Goal: Task Accomplishment & Management: Complete application form

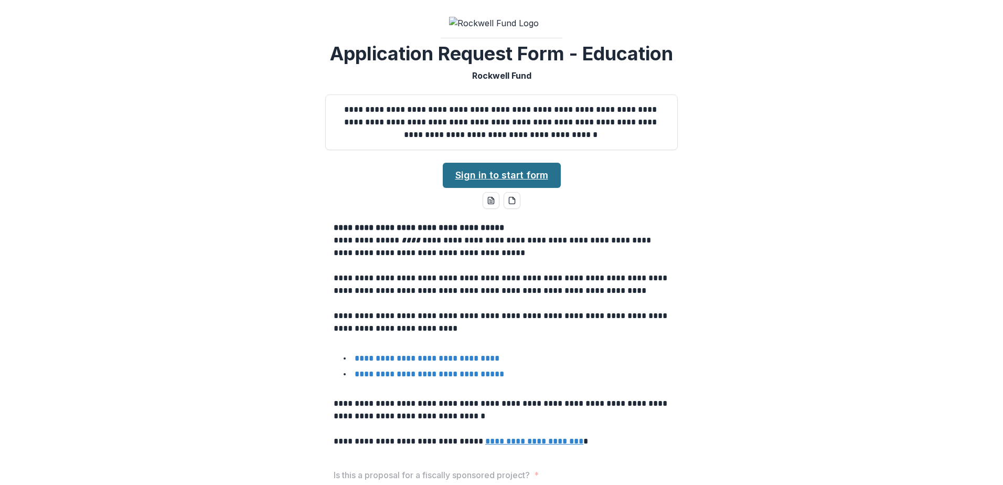
click at [507, 170] on link "Sign in to start form" at bounding box center [502, 175] width 118 height 25
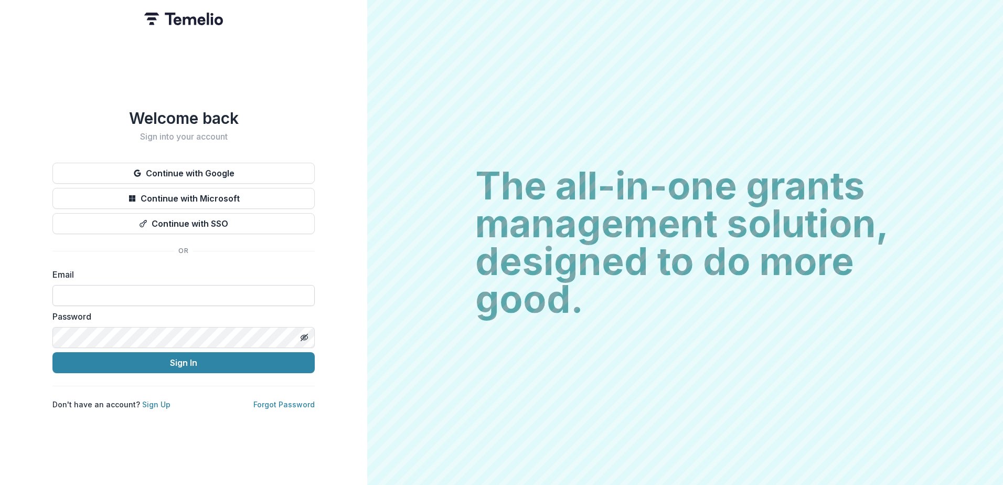
click at [138, 295] on input at bounding box center [183, 295] width 262 height 21
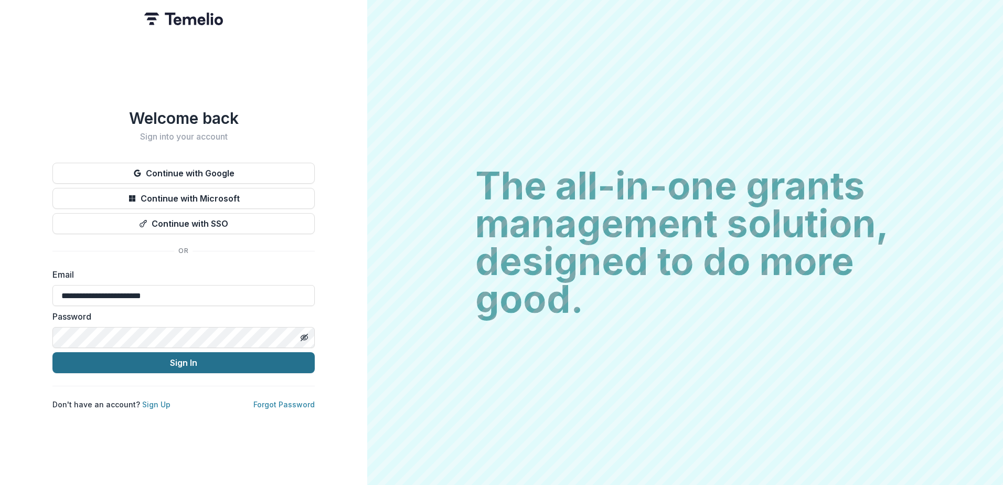
type input "**********"
click at [152, 358] on button "Sign In" at bounding box center [183, 362] width 262 height 21
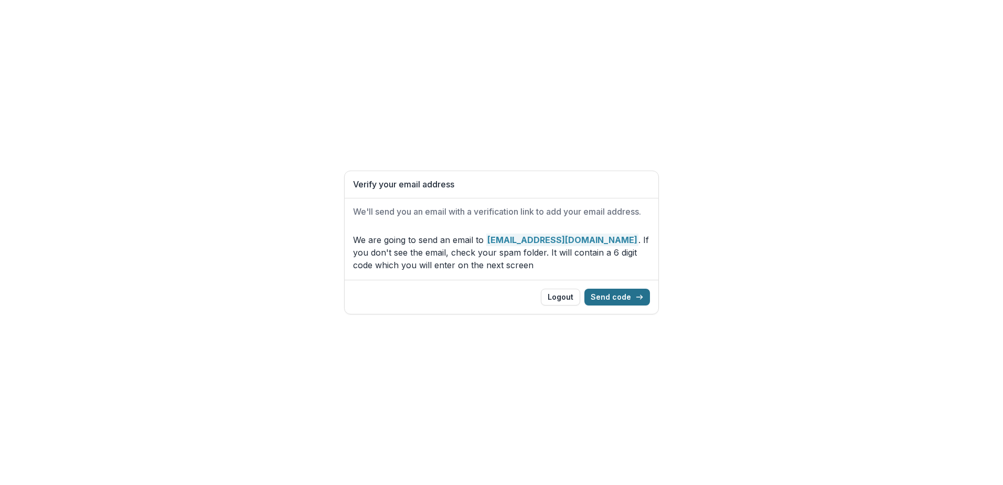
click at [604, 293] on button "Send code" at bounding box center [617, 297] width 66 height 17
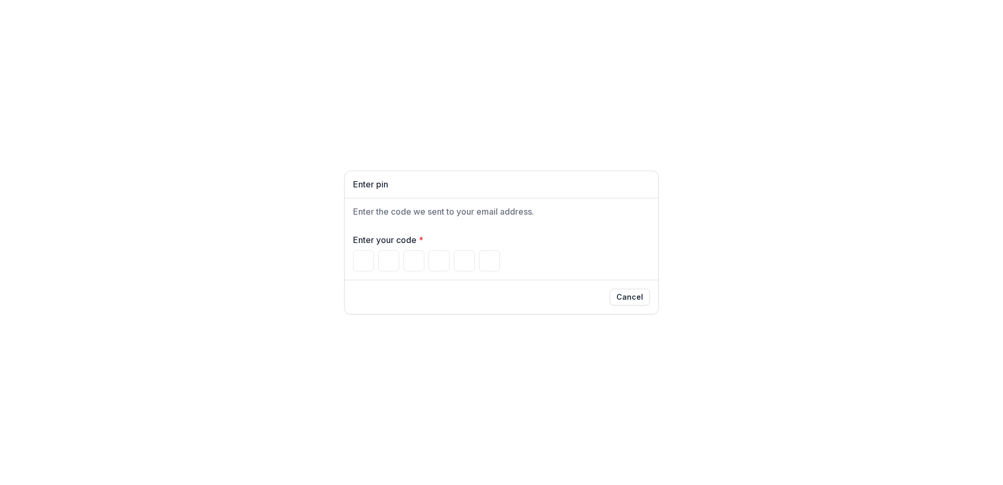
click at [785, 108] on div "Enter pin Enter the code we sent to your email address. Enter your code * Cancel" at bounding box center [501, 242] width 1003 height 485
click at [364, 258] on input "Please enter your pin code" at bounding box center [363, 260] width 21 height 21
type input "*"
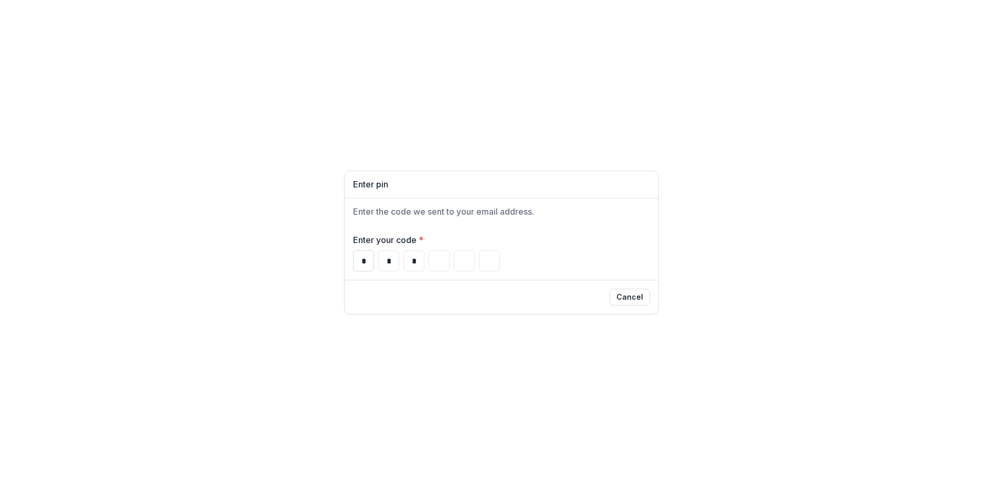
type input "*"
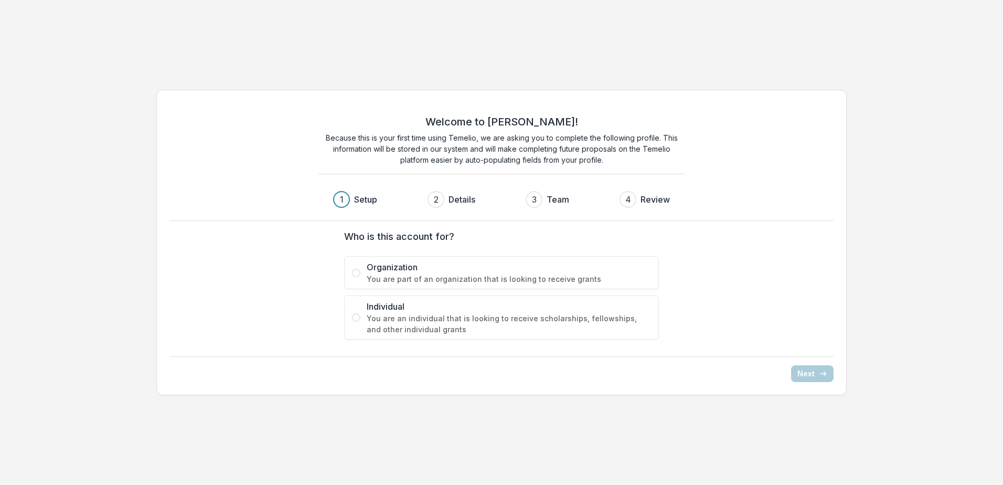
click at [358, 272] on span at bounding box center [356, 273] width 8 height 8
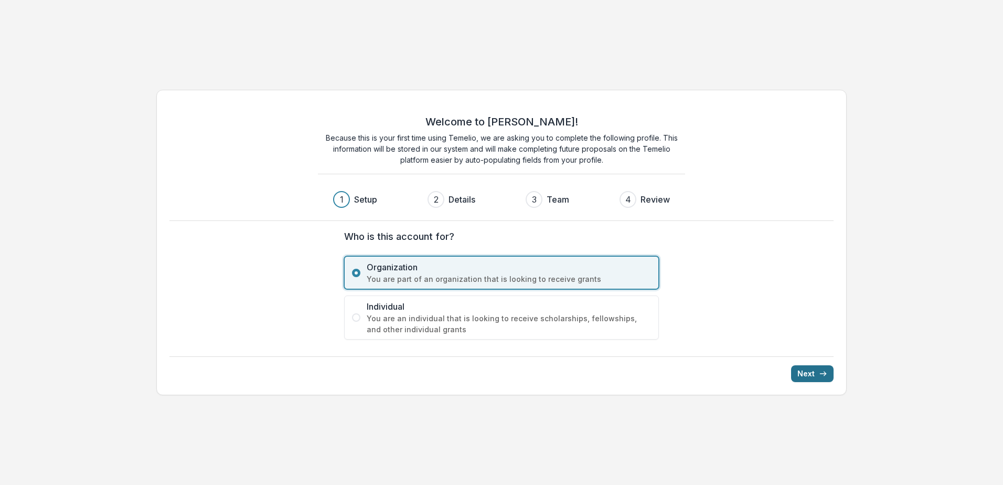
click at [808, 371] on button "Next" at bounding box center [812, 373] width 42 height 17
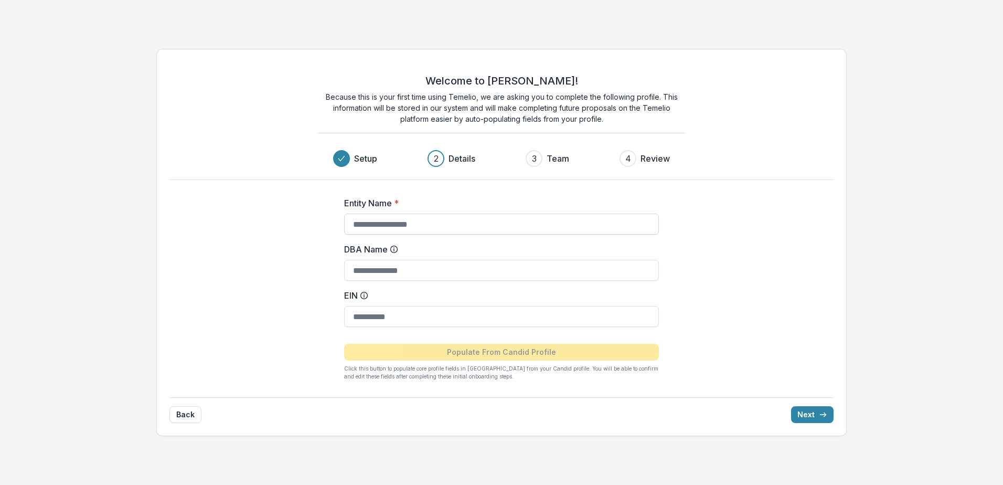
click at [409, 228] on input "Entity Name *" at bounding box center [501, 223] width 315 height 21
type input "**********"
click at [800, 415] on button "Next" at bounding box center [812, 414] width 42 height 17
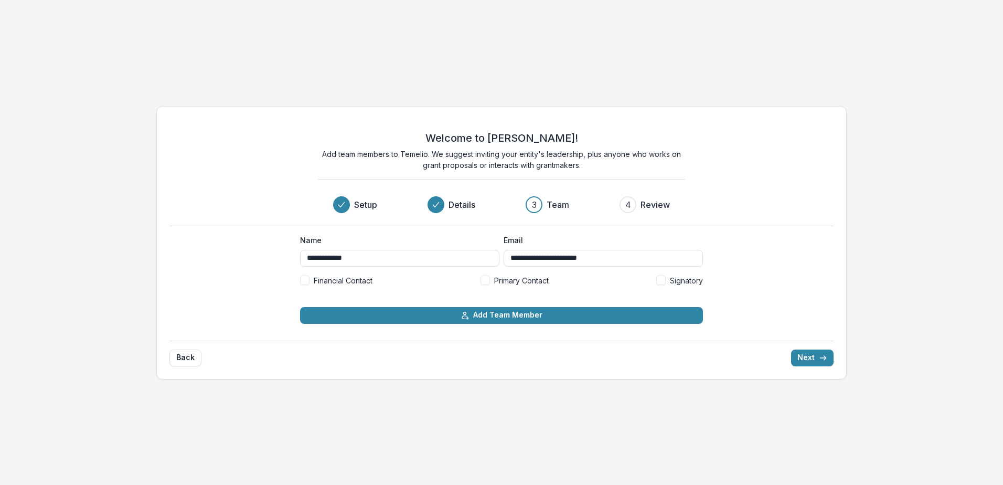
click at [486, 282] on span at bounding box center [484, 279] width 9 height 9
click at [306, 277] on span at bounding box center [304, 279] width 9 height 9
click at [659, 281] on span at bounding box center [660, 279] width 9 height 9
click at [816, 356] on button "Next" at bounding box center [812, 357] width 42 height 17
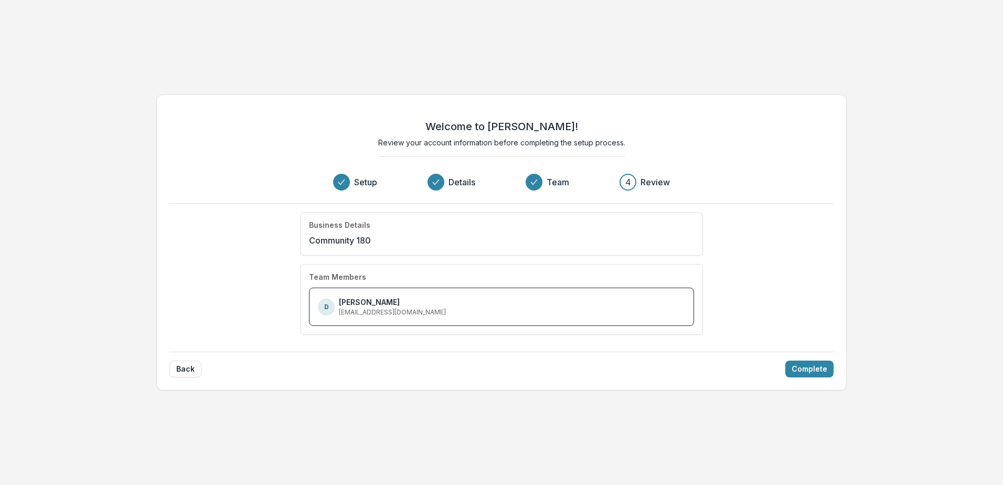
click at [531, 316] on div "D [PERSON_NAME] [EMAIL_ADDRESS][DOMAIN_NAME]" at bounding box center [501, 306] width 367 height 20
click at [799, 366] on button "Complete" at bounding box center [809, 368] width 48 height 17
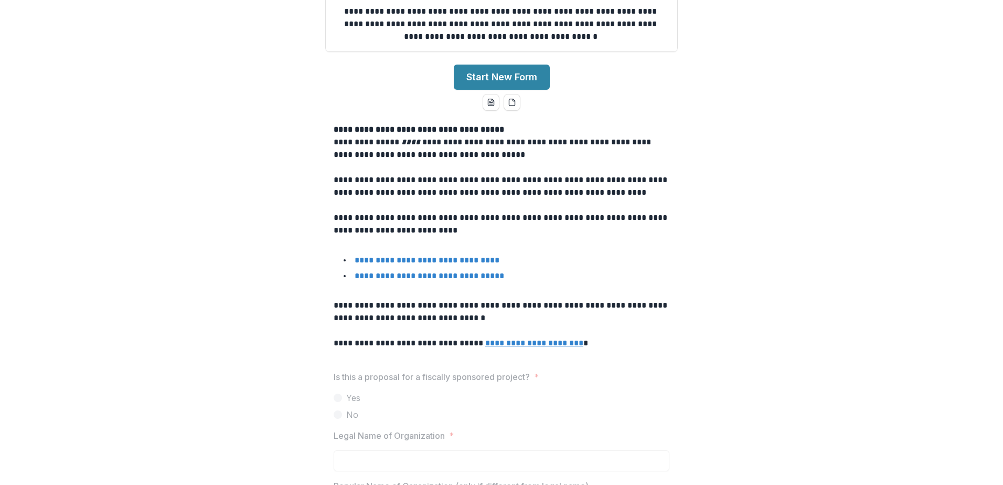
scroll to position [119, 0]
click at [504, 71] on button "Start New Form" at bounding box center [502, 77] width 96 height 25
